Goal: Task Accomplishment & Management: Use online tool/utility

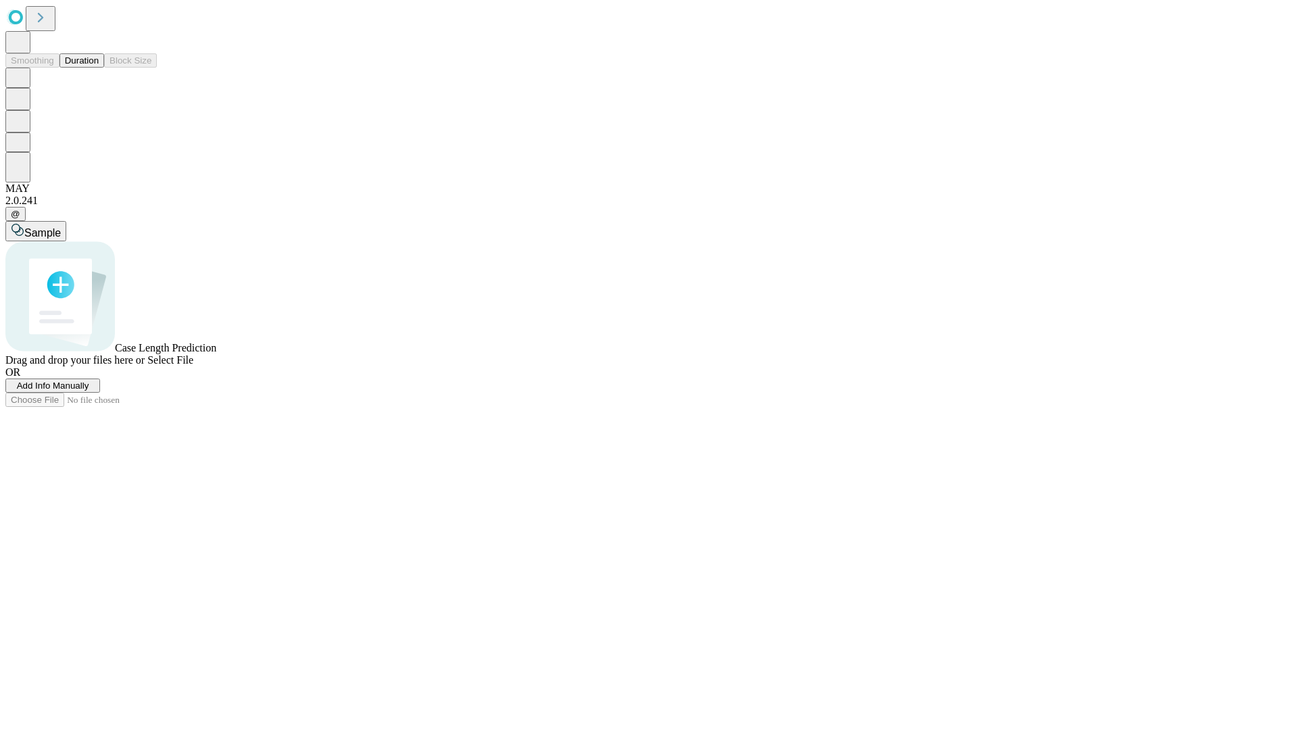
click at [99, 68] on button "Duration" at bounding box center [81, 60] width 45 height 14
click at [89, 391] on span "Add Info Manually" at bounding box center [53, 386] width 72 height 10
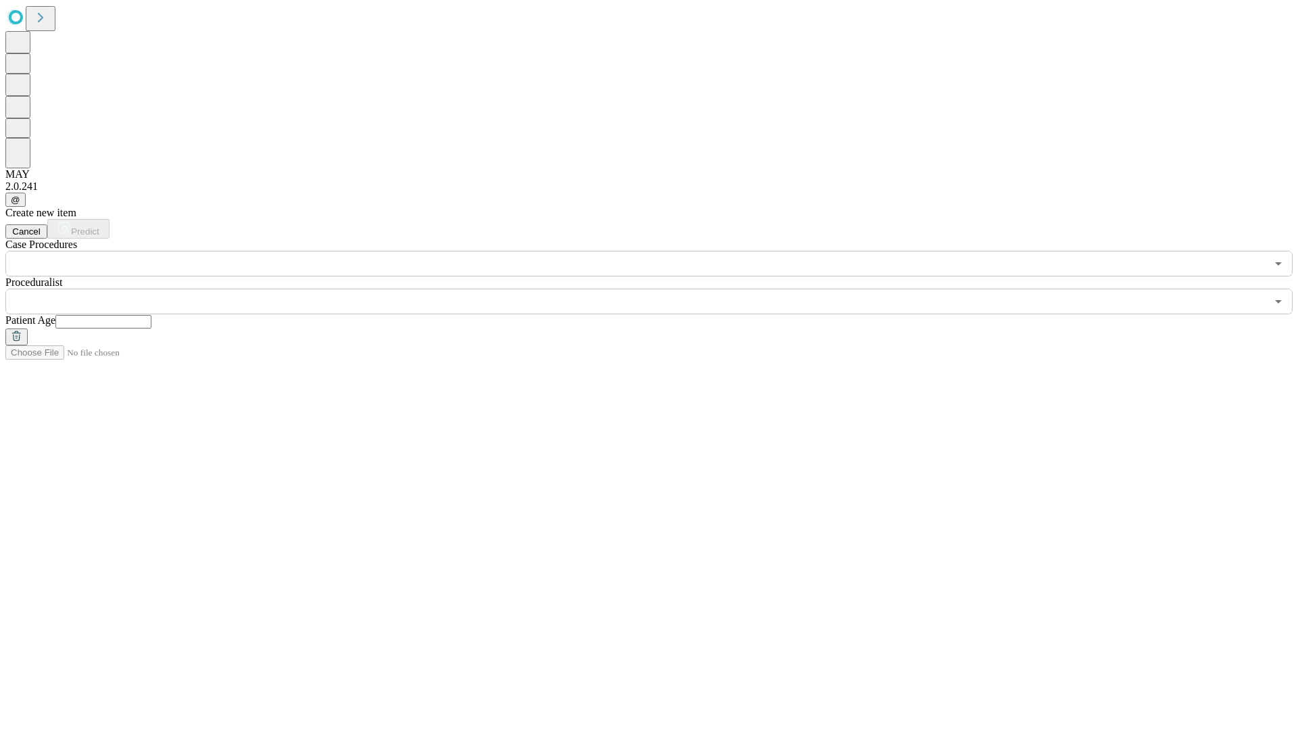
click at [151, 315] on input "text" at bounding box center [103, 322] width 96 height 14
type input "**"
click at [658, 289] on input "text" at bounding box center [635, 302] width 1261 height 26
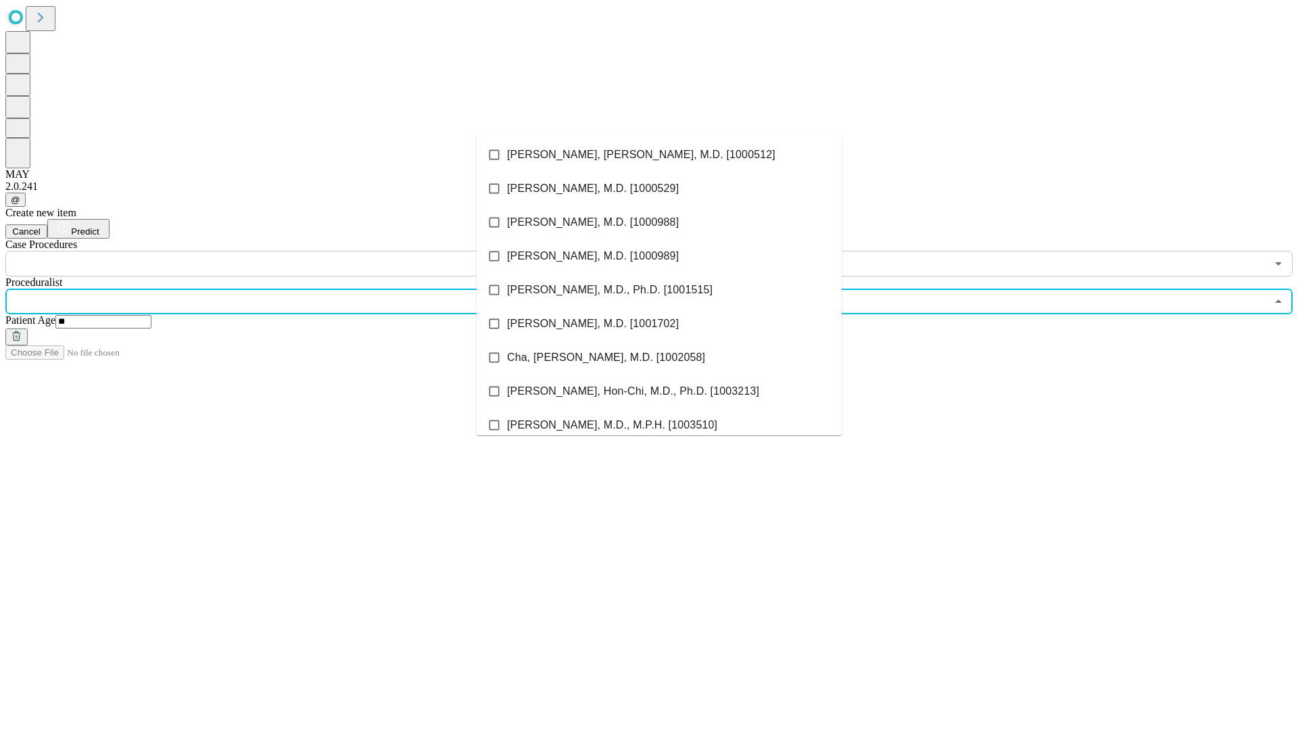
click at [659, 155] on li "[PERSON_NAME], [PERSON_NAME], M.D. [1000512]" at bounding box center [659, 155] width 365 height 34
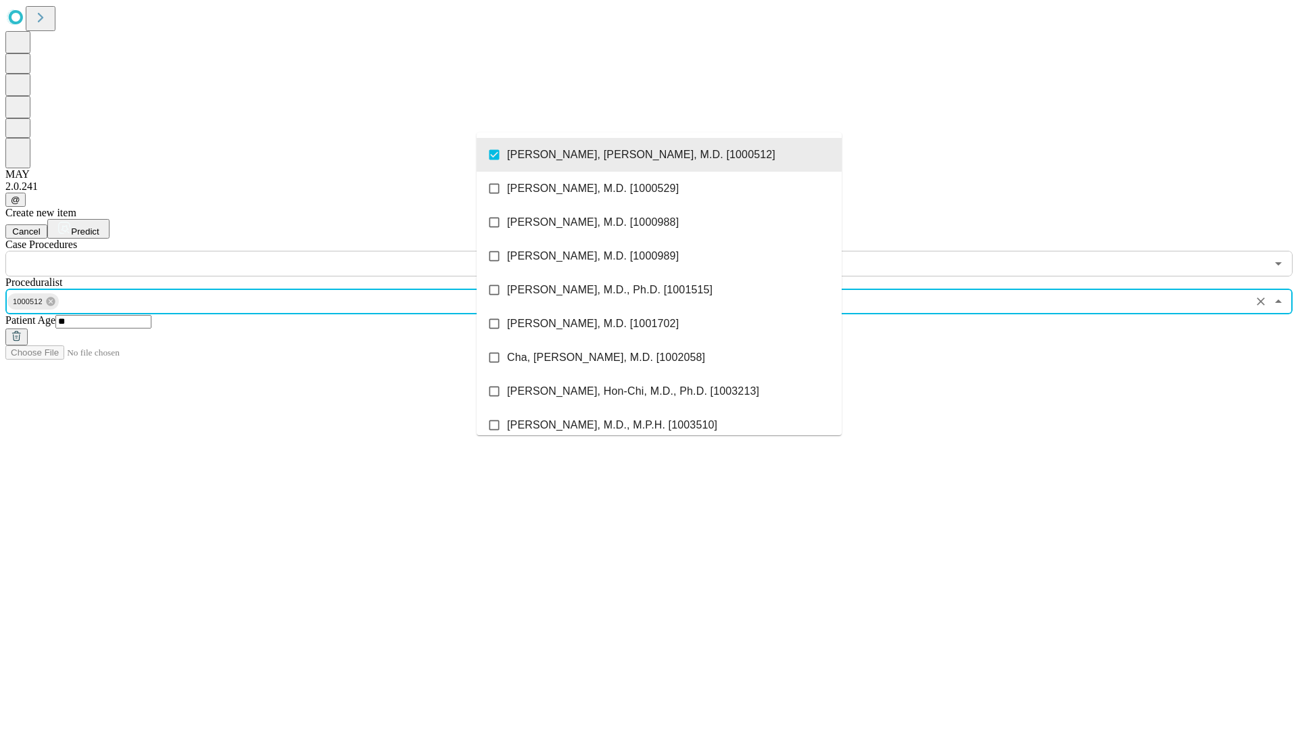
click at [284, 251] on input "text" at bounding box center [635, 264] width 1261 height 26
